Goal: Find specific page/section: Find specific page/section

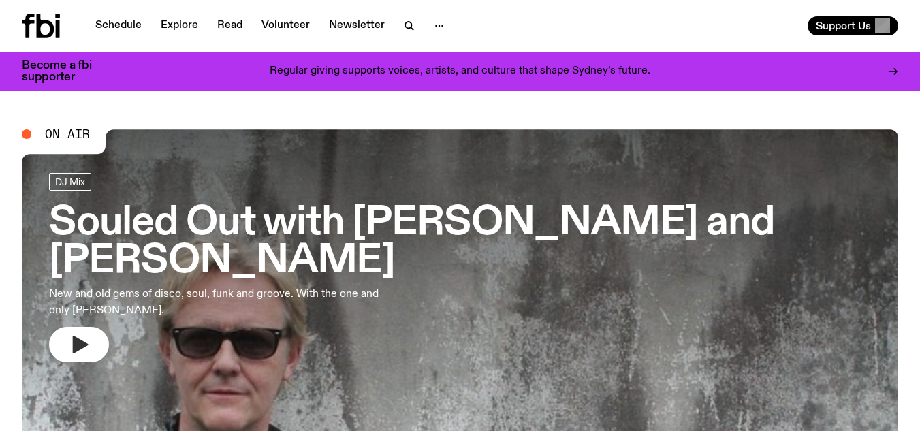
click at [78, 344] on icon "button" at bounding box center [81, 345] width 16 height 18
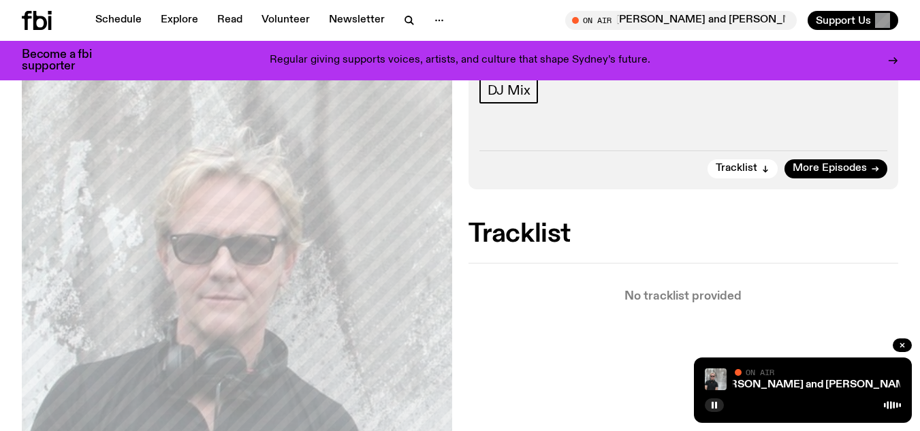
scroll to position [336, 0]
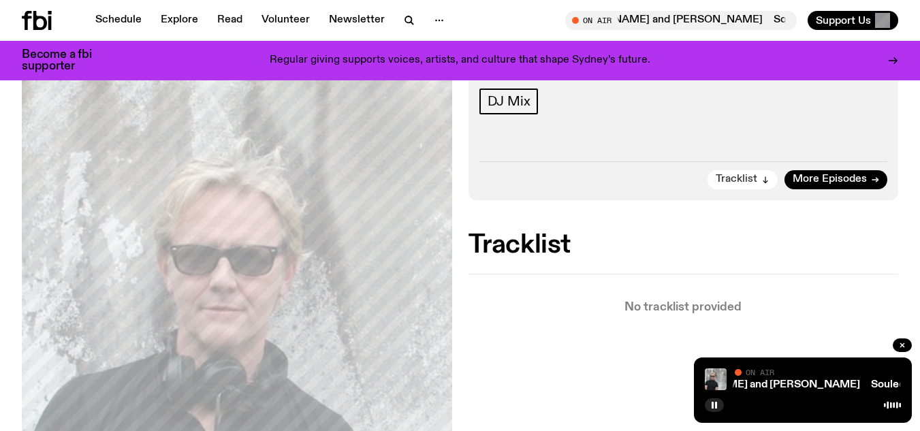
click at [734, 174] on span "Tracklist" at bounding box center [736, 179] width 42 height 10
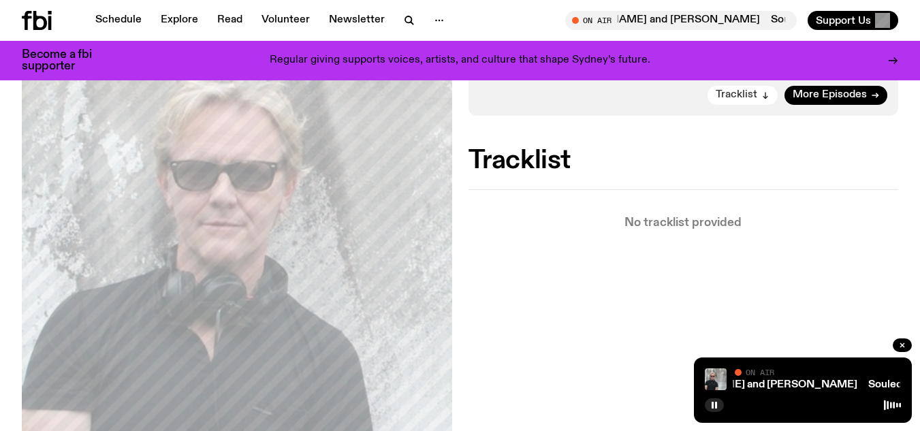
scroll to position [427, 0]
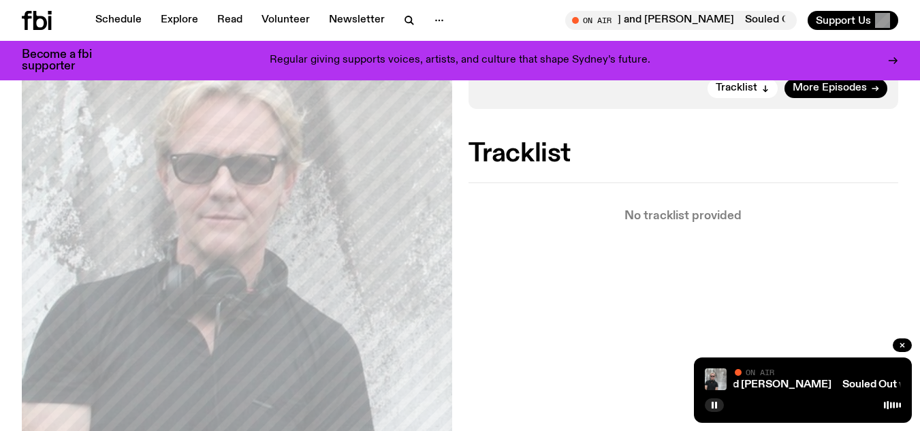
click at [645, 210] on p "No tracklist provided" at bounding box center [683, 216] width 430 height 12
click at [530, 142] on h2 "Tracklist" at bounding box center [683, 154] width 430 height 25
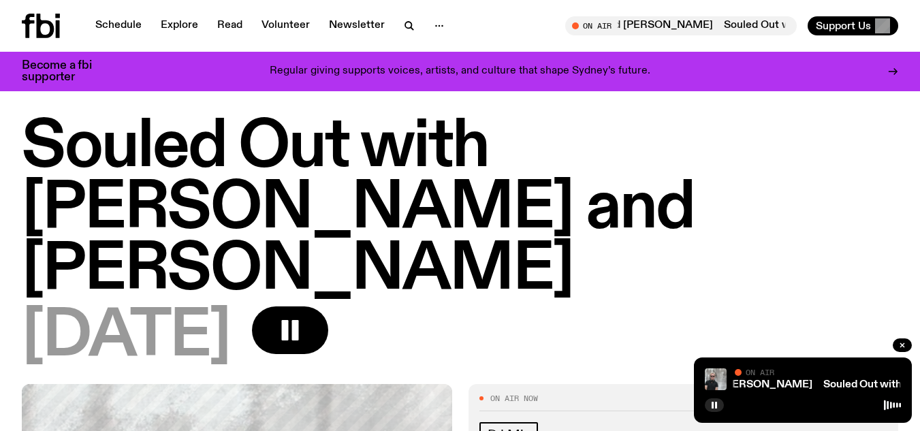
scroll to position [0, 0]
